Goal: Information Seeking & Learning: Learn about a topic

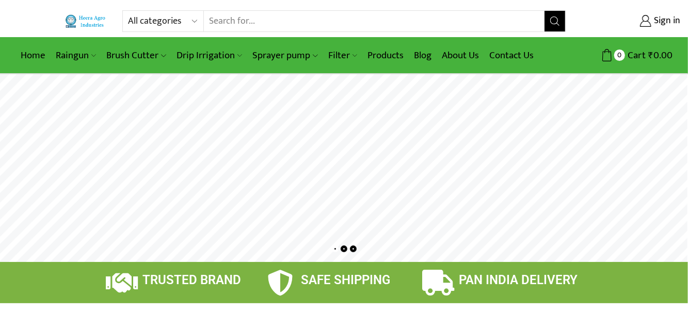
click at [84, 58] on link "Raingun" at bounding box center [76, 55] width 51 height 24
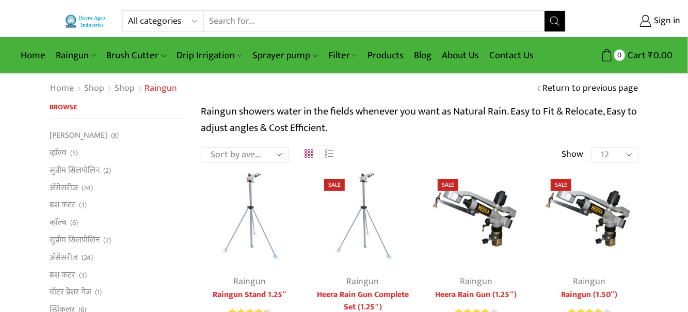
click at [151, 57] on link "Brush Cutter" at bounding box center [136, 55] width 70 height 24
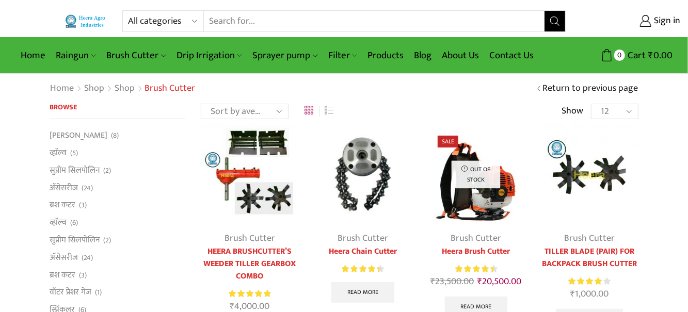
click at [209, 55] on link "Drip Irrigation" at bounding box center [209, 55] width 76 height 24
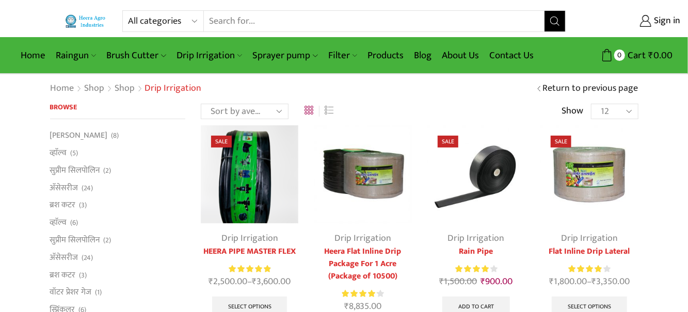
click at [223, 56] on link "Drip Irrigation" at bounding box center [209, 55] width 76 height 24
click at [0, 0] on link "Heera Flat Inline Drip Package For 1 Acre (Package of 10500)" at bounding box center [0, 0] width 0 height 0
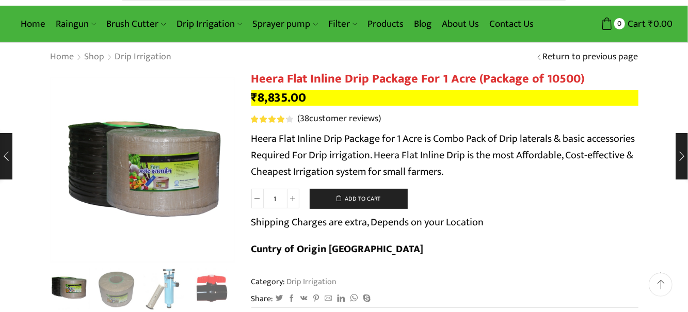
scroll to position [29, 0]
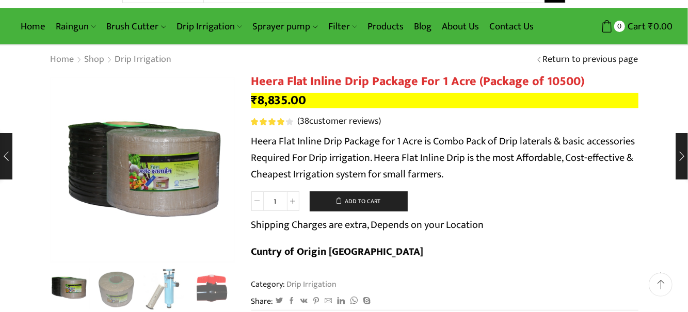
click at [121, 290] on img "2 / 10" at bounding box center [116, 289] width 43 height 43
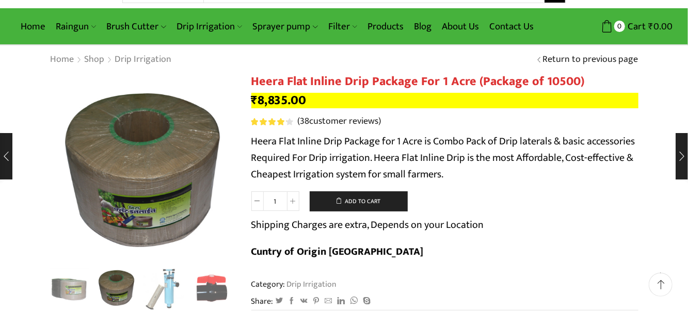
click at [158, 294] on img "3 / 10" at bounding box center [164, 289] width 43 height 43
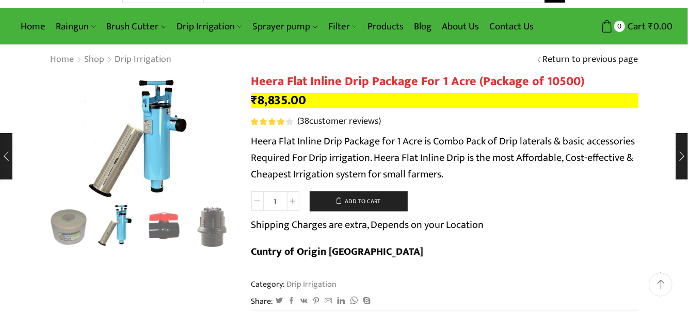
click at [163, 228] on img "4 / 10" at bounding box center [164, 227] width 43 height 43
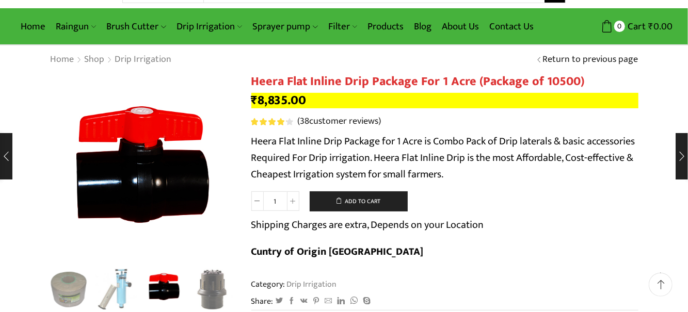
click at [213, 292] on div "Next slide" at bounding box center [225, 290] width 26 height 26
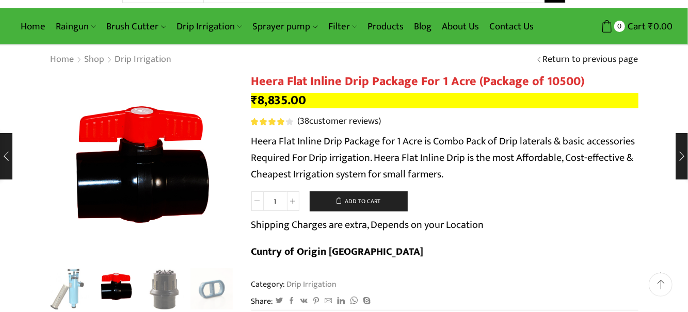
click at [166, 291] on img "5 / 10" at bounding box center [164, 289] width 43 height 43
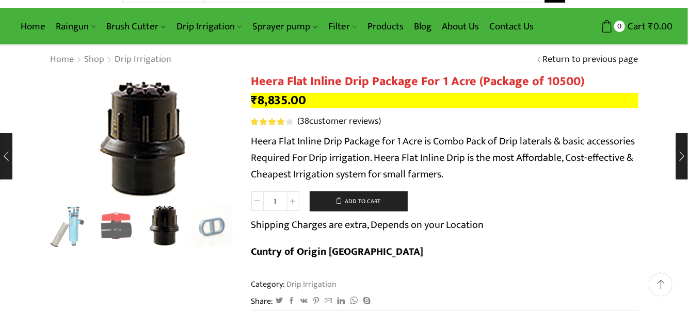
click at [212, 231] on div "Next slide" at bounding box center [225, 227] width 26 height 26
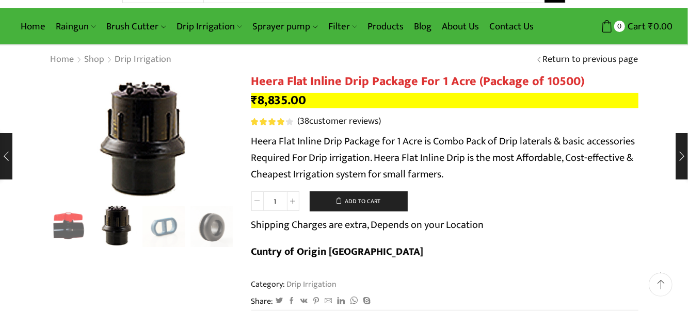
click at [212, 230] on div "Next slide" at bounding box center [225, 227] width 26 height 26
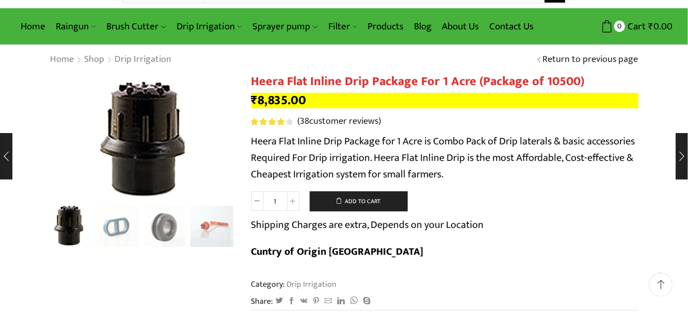
click at [198, 229] on img "8 / 10" at bounding box center [212, 227] width 43 height 43
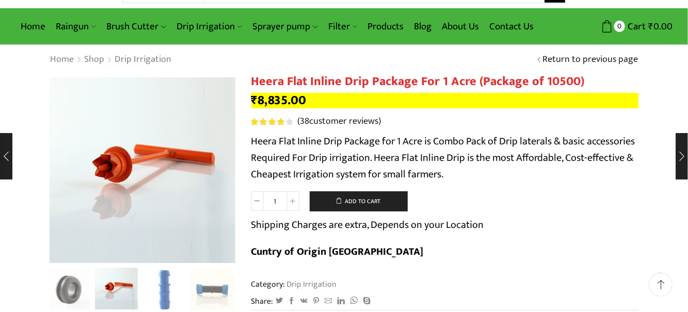
click at [166, 288] on img "9 / 10" at bounding box center [164, 289] width 43 height 43
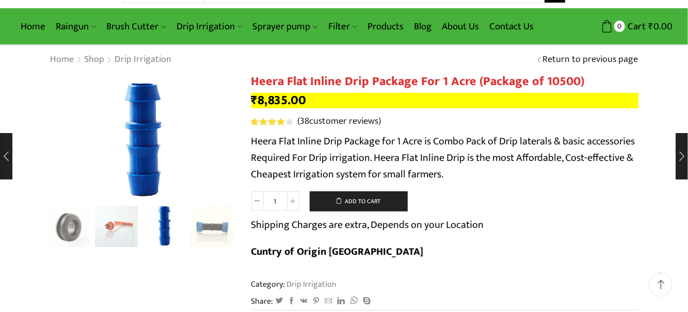
click at [215, 230] on img "10 / 10" at bounding box center [212, 227] width 43 height 43
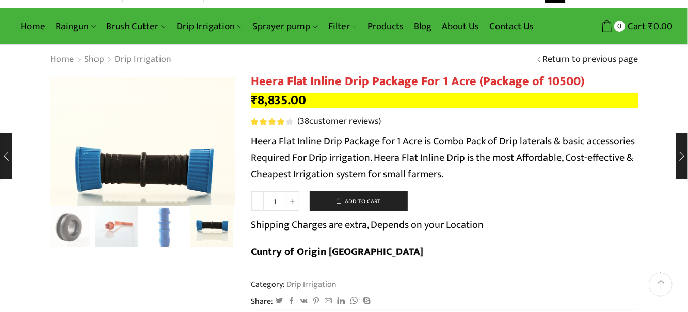
click at [230, 26] on link "Drip Irrigation" at bounding box center [209, 26] width 76 height 24
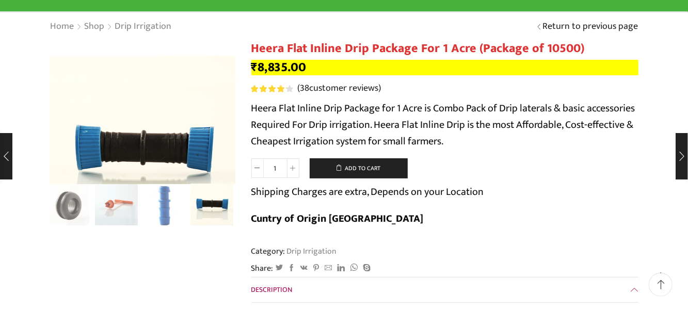
scroll to position [78, 0]
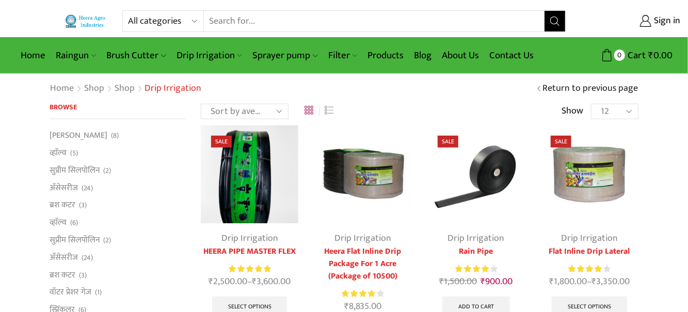
click at [229, 54] on link "Drip Irrigation" at bounding box center [209, 55] width 76 height 24
click at [228, 54] on link "Drip Irrigation" at bounding box center [209, 55] width 76 height 24
click at [340, 55] on link "Filter" at bounding box center [342, 55] width 39 height 24
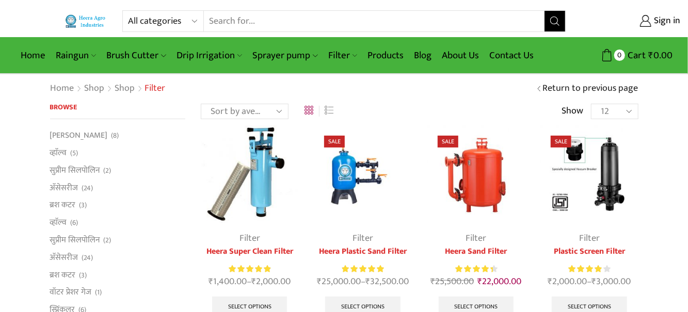
click at [384, 52] on link "Products" at bounding box center [385, 55] width 46 height 24
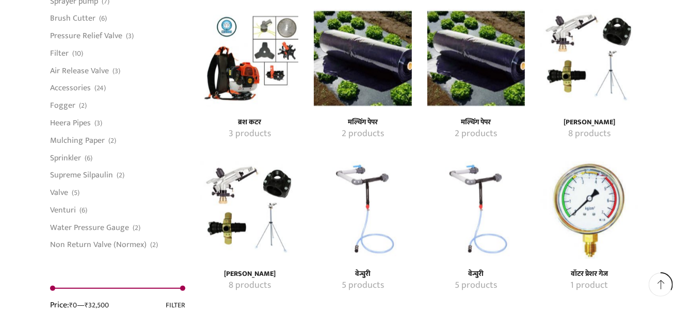
scroll to position [893, 0]
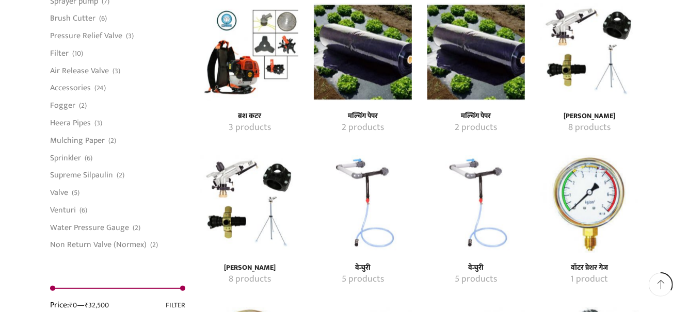
click at [372, 208] on img "Visit product category वेन्चुरी" at bounding box center [363, 204] width 98 height 98
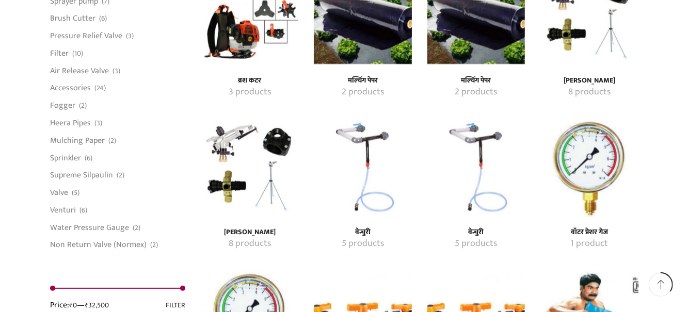
scroll to position [942, 0]
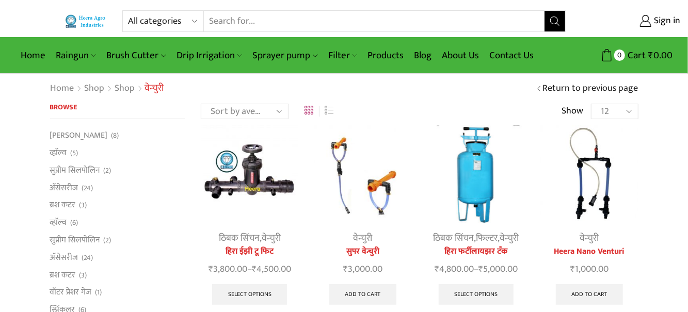
click at [385, 55] on link "Products" at bounding box center [385, 55] width 46 height 24
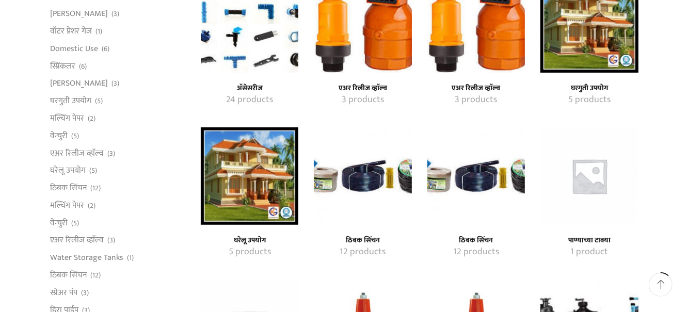
scroll to position [314, 0]
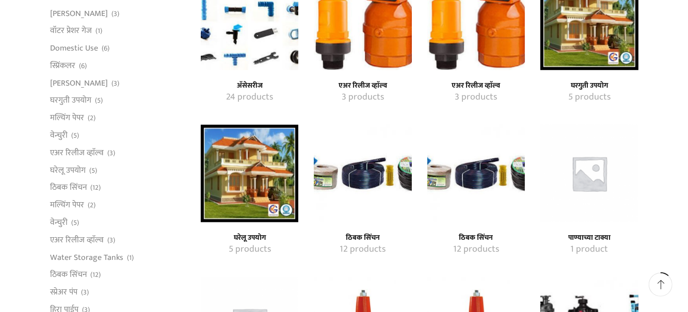
click at [252, 192] on img "Visit product category घरेलू उपयोग" at bounding box center [250, 174] width 98 height 98
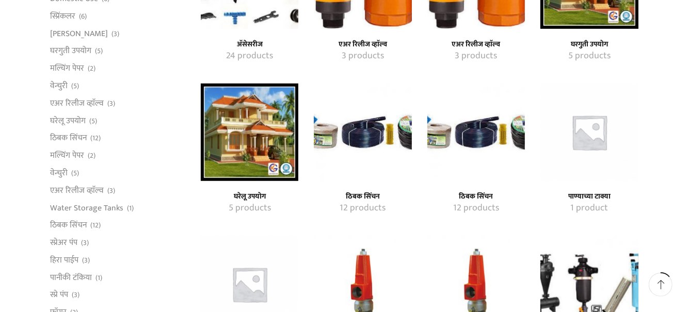
scroll to position [363, 0]
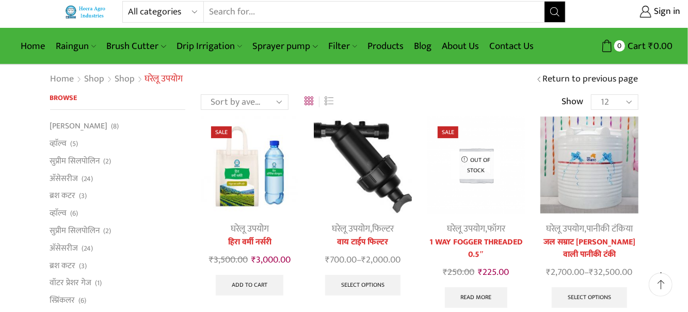
scroll to position [6, 0]
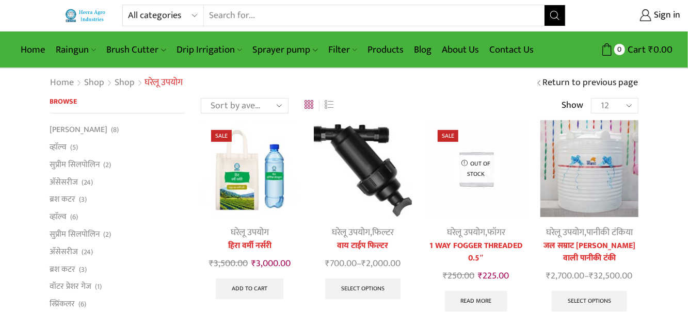
click at [380, 54] on link "Products" at bounding box center [385, 50] width 46 height 24
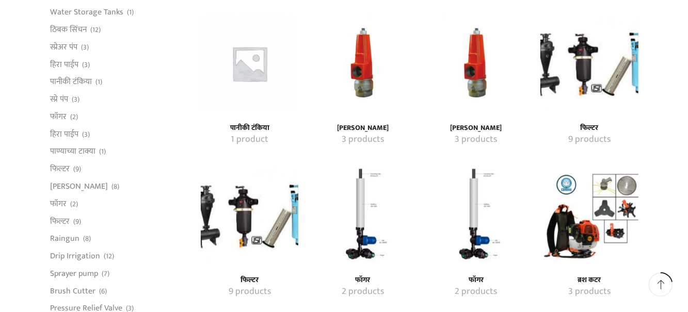
click at [358, 229] on img "Visit product category फॉगर" at bounding box center [363, 216] width 98 height 98
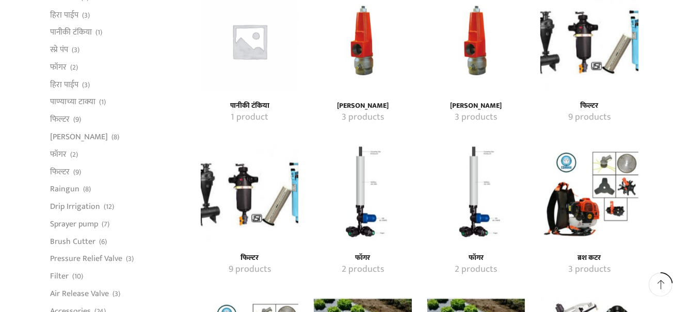
scroll to position [626, 0]
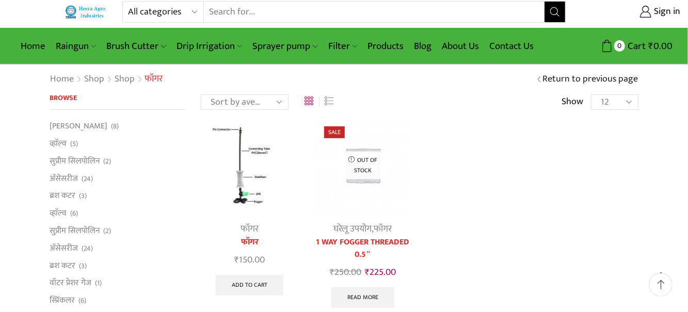
scroll to position [12, 0]
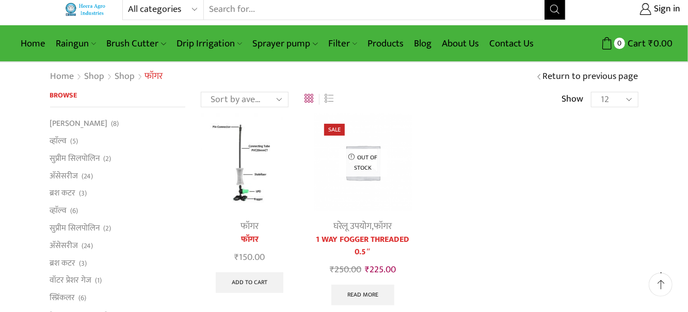
click at [383, 45] on link "Products" at bounding box center [385, 43] width 46 height 24
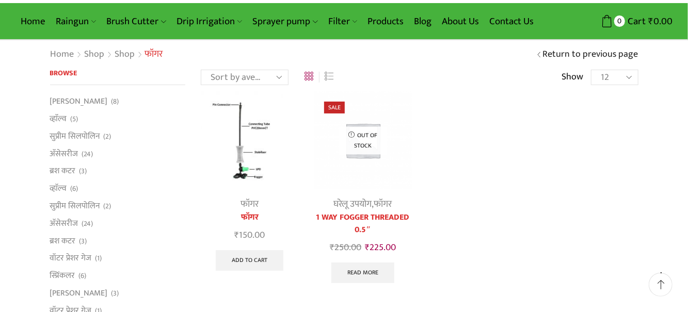
scroll to position [61, 0]
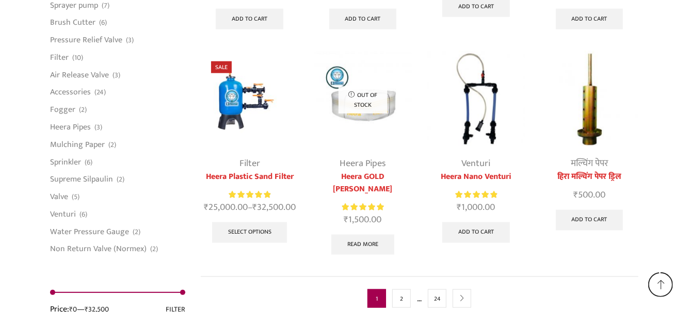
scroll to position [2658, 0]
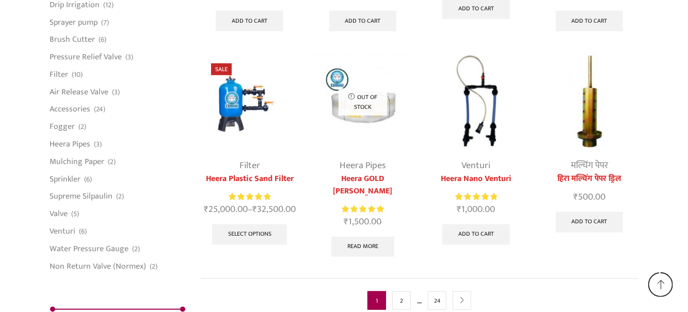
click at [72, 223] on link "Venturi" at bounding box center [63, 232] width 26 height 18
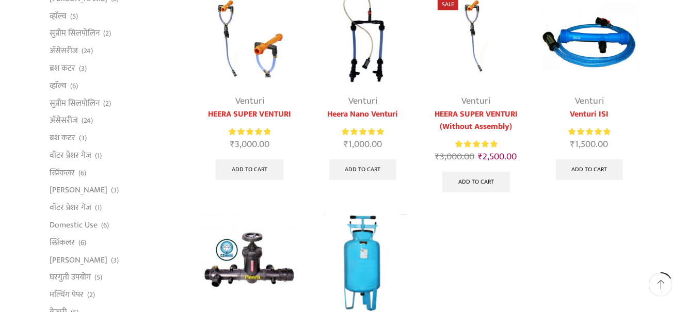
scroll to position [137, 0]
click at [77, 116] on link "अ‍ॅसेसरीज" at bounding box center [64, 121] width 28 height 18
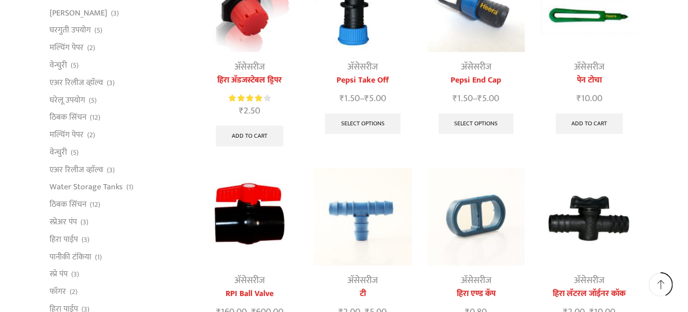
scroll to position [386, 0]
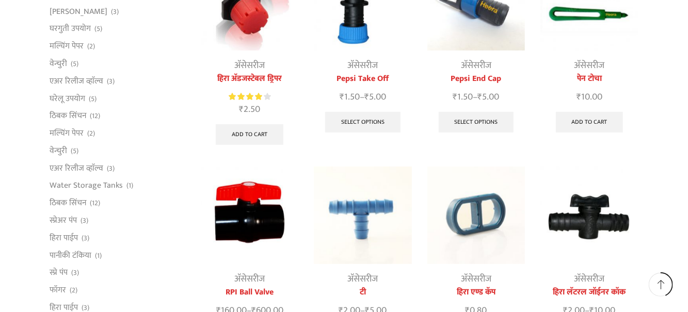
click at [79, 120] on link "ठिबक सिंचन" at bounding box center [68, 116] width 37 height 18
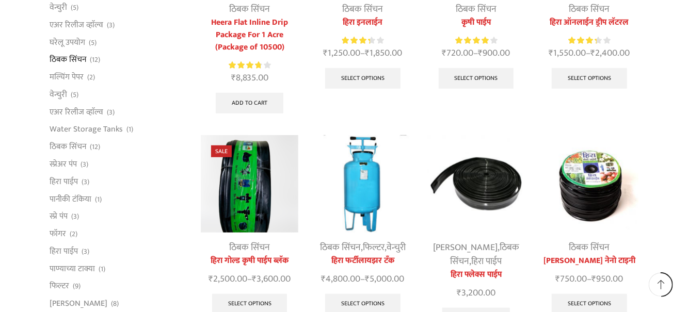
scroll to position [444, 0]
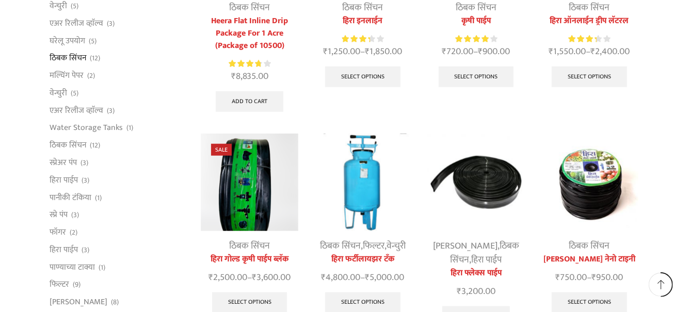
click at [73, 160] on link "स्प्रेअर पंप" at bounding box center [63, 163] width 27 height 18
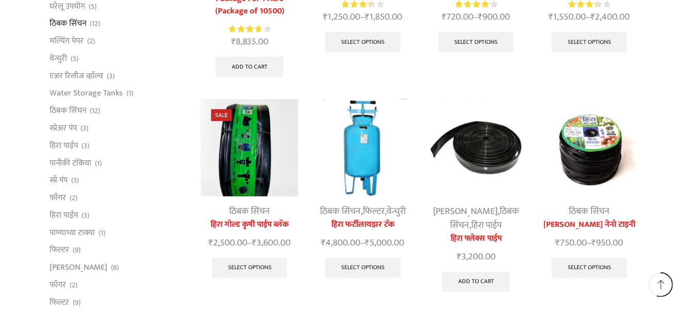
scroll to position [494, 0]
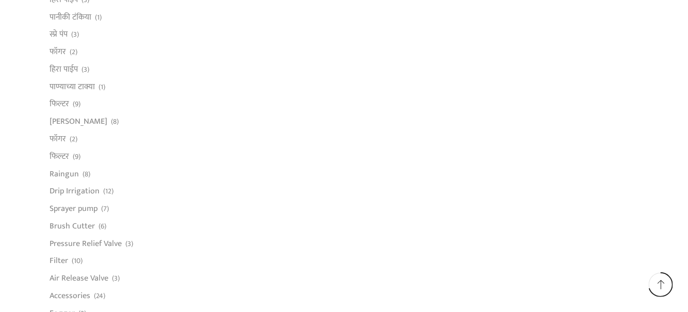
scroll to position [627, 0]
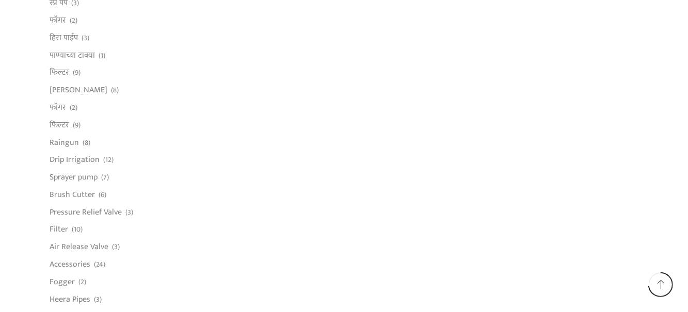
click at [90, 158] on link "Drip Irrigation" at bounding box center [75, 160] width 50 height 18
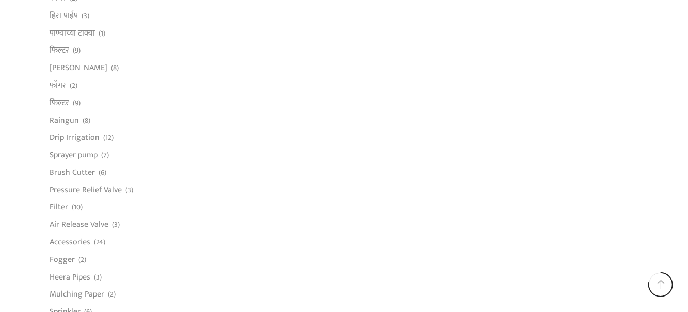
scroll to position [706, 0]
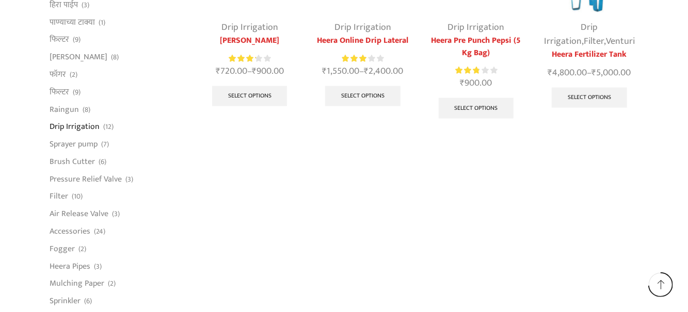
scroll to position [853, 0]
